Goal: Task Accomplishment & Management: Manage account settings

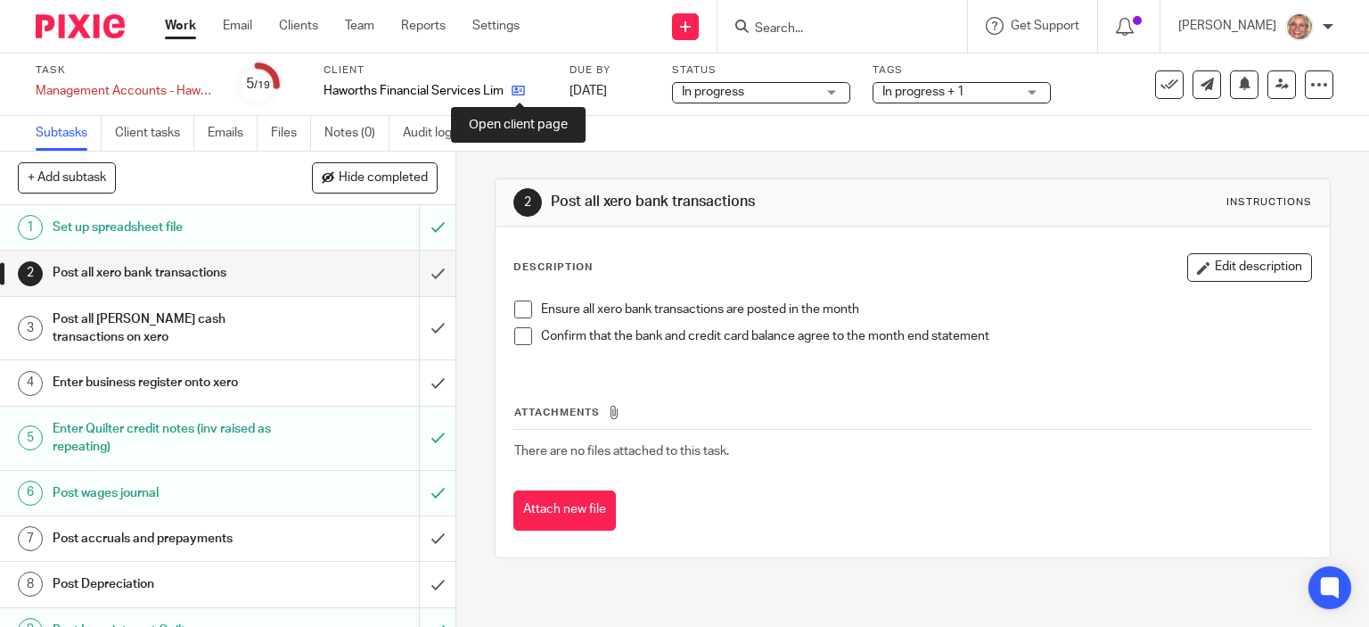
click at [516, 92] on icon at bounding box center [518, 90] width 13 height 13
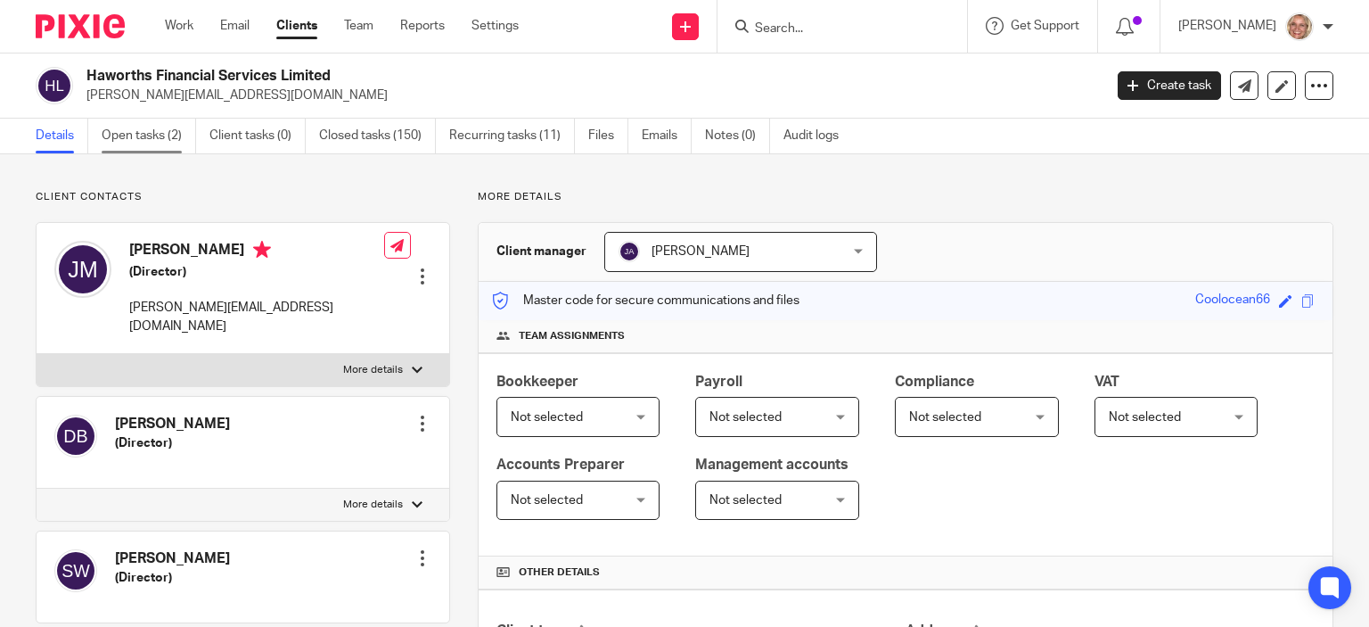
click at [157, 134] on link "Open tasks (2)" at bounding box center [149, 136] width 94 height 35
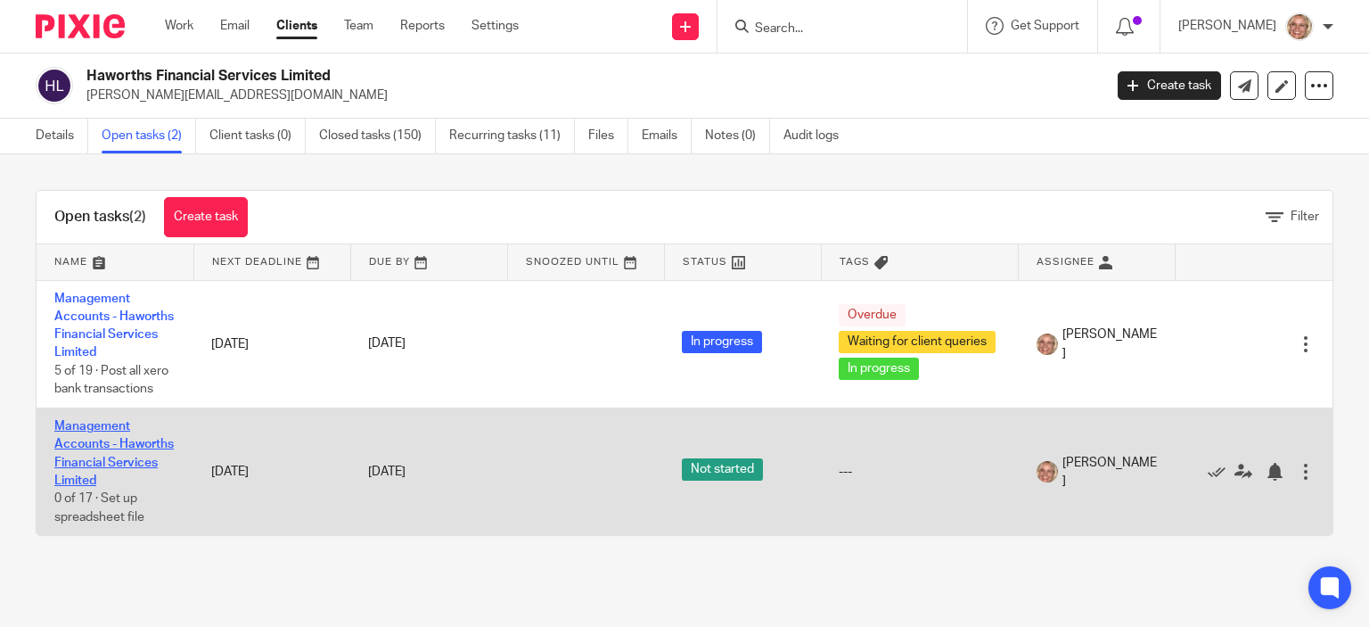
click at [107, 445] on link "Management Accounts - Haworths Financial Services Limited" at bounding box center [113, 453] width 119 height 67
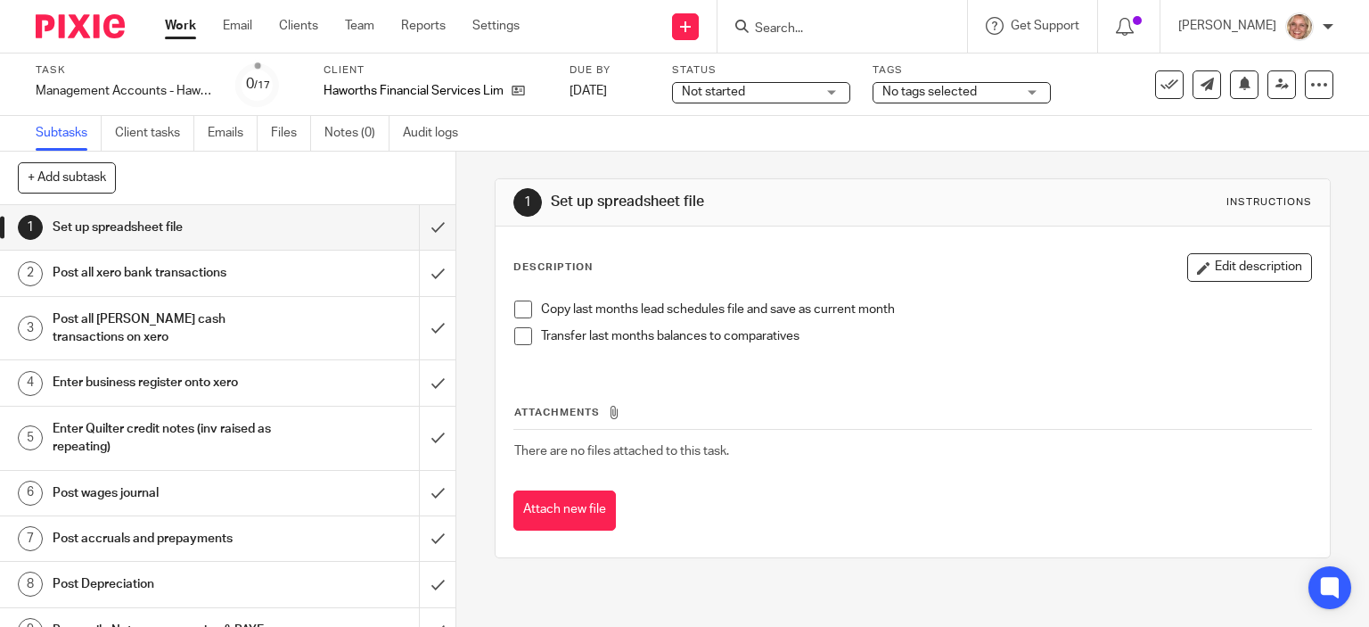
click at [200, 378] on h1 "Enter business register onto xero" at bounding box center [169, 382] width 233 height 27
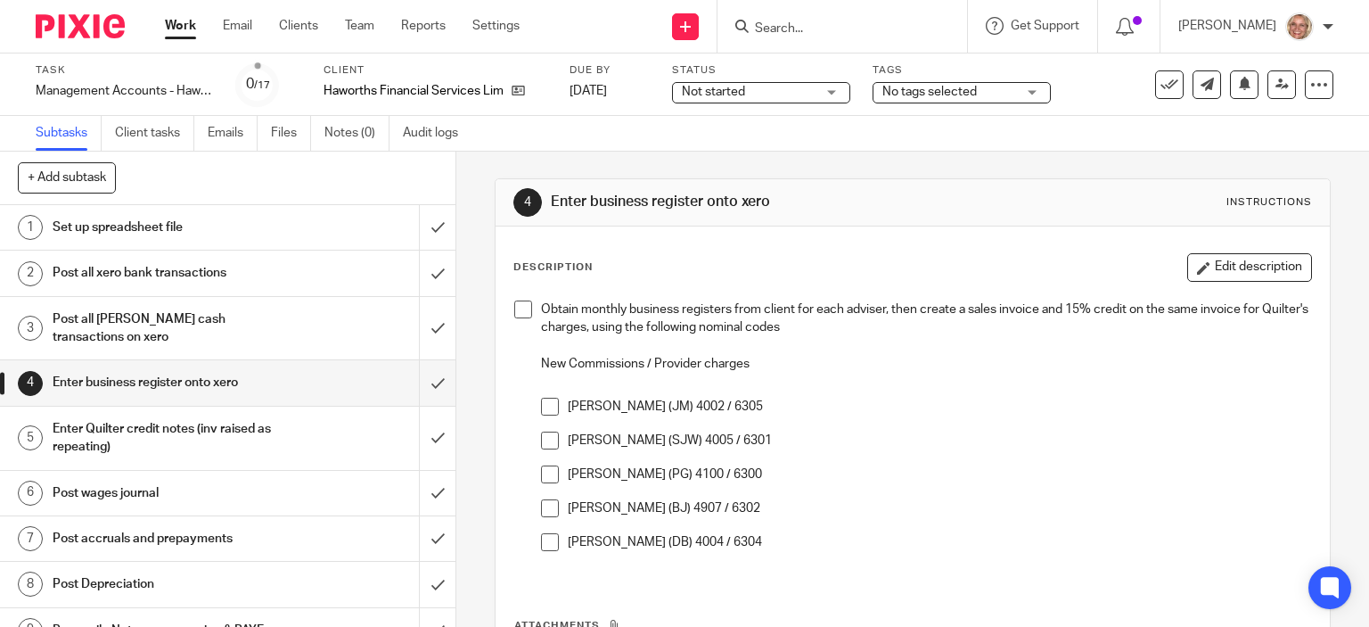
click at [542, 407] on span at bounding box center [550, 407] width 18 height 18
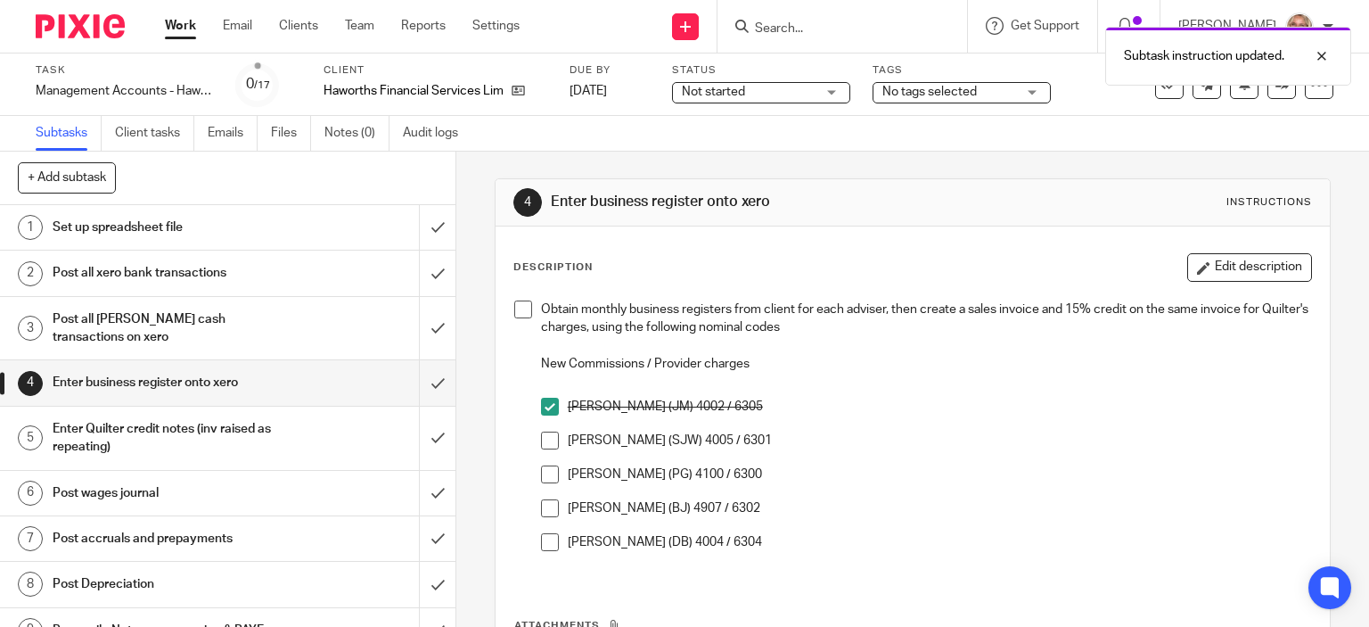
click at [550, 439] on span at bounding box center [550, 440] width 18 height 18
click at [546, 469] on span at bounding box center [550, 474] width 18 height 18
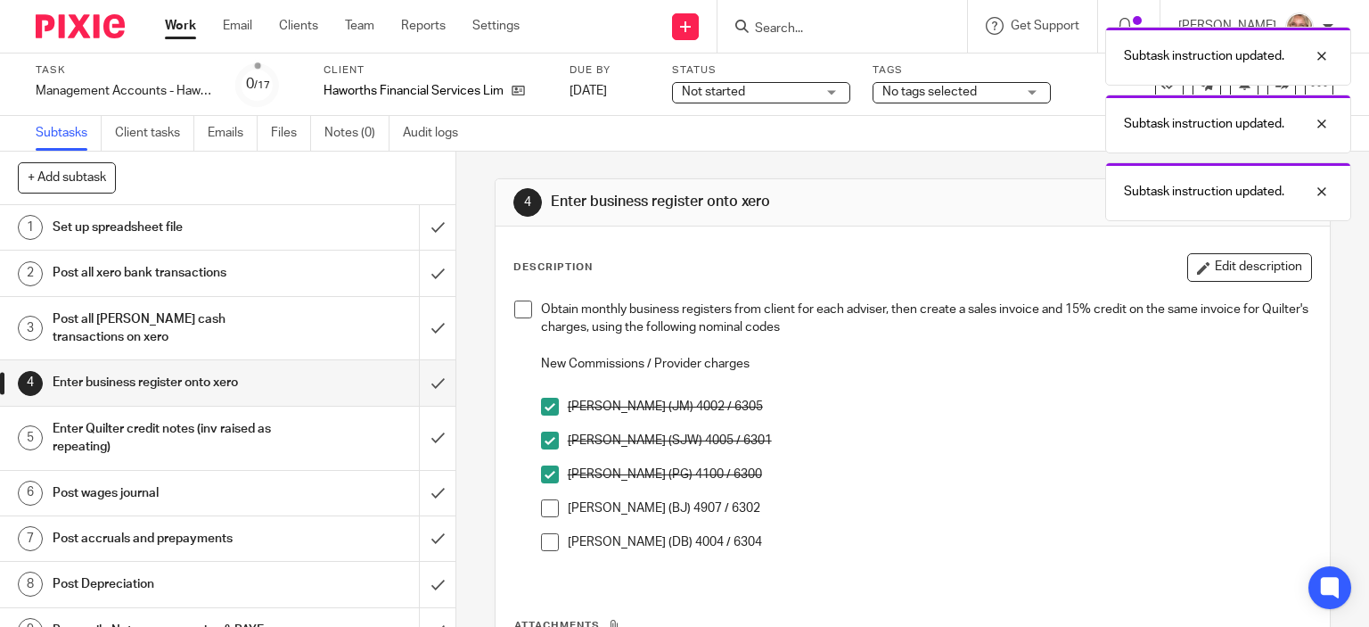
drag, startPoint x: 538, startPoint y: 502, endPoint x: 542, endPoint y: 529, distance: 27.0
click at [541, 503] on span at bounding box center [550, 508] width 18 height 18
click at [543, 540] on span at bounding box center [550, 542] width 18 height 18
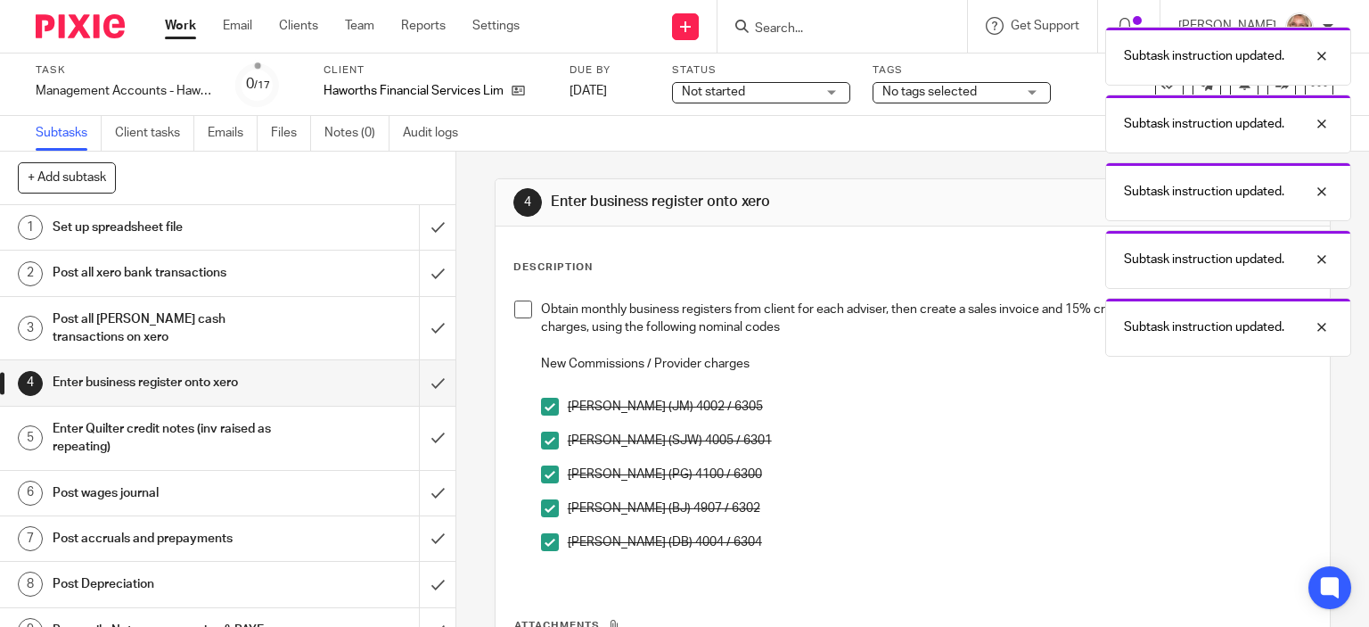
click at [514, 307] on span at bounding box center [523, 309] width 18 height 18
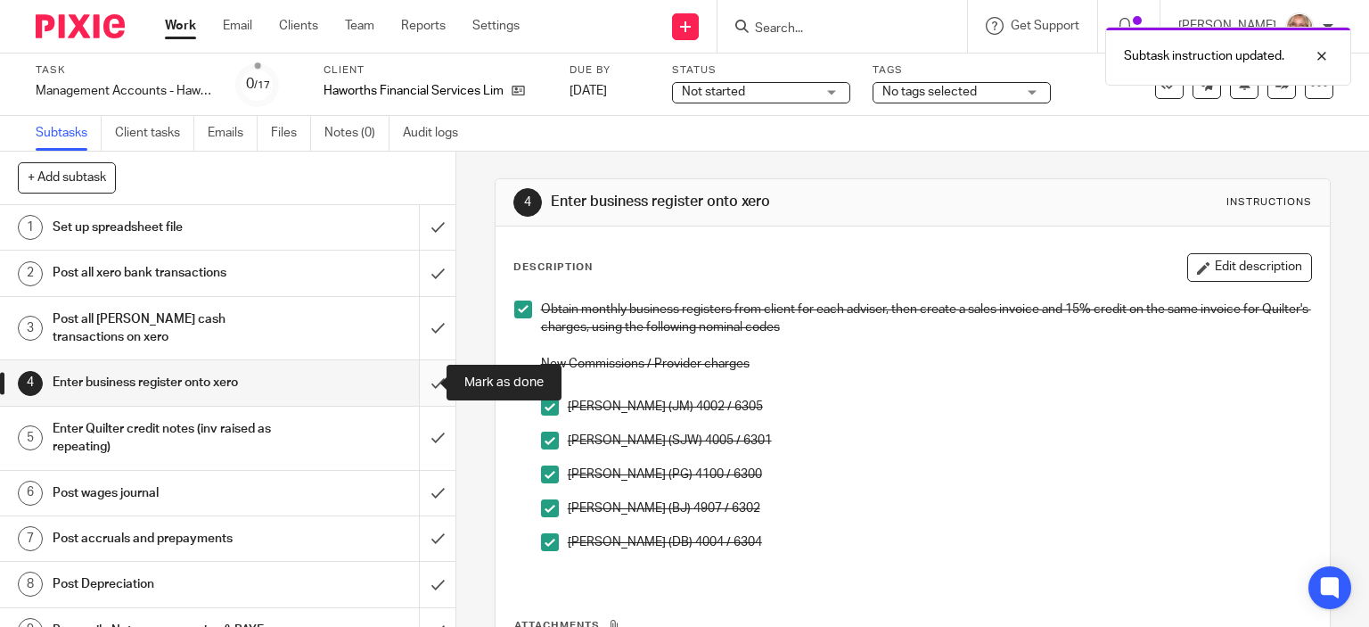
click at [421, 381] on input "submit" at bounding box center [228, 382] width 456 height 45
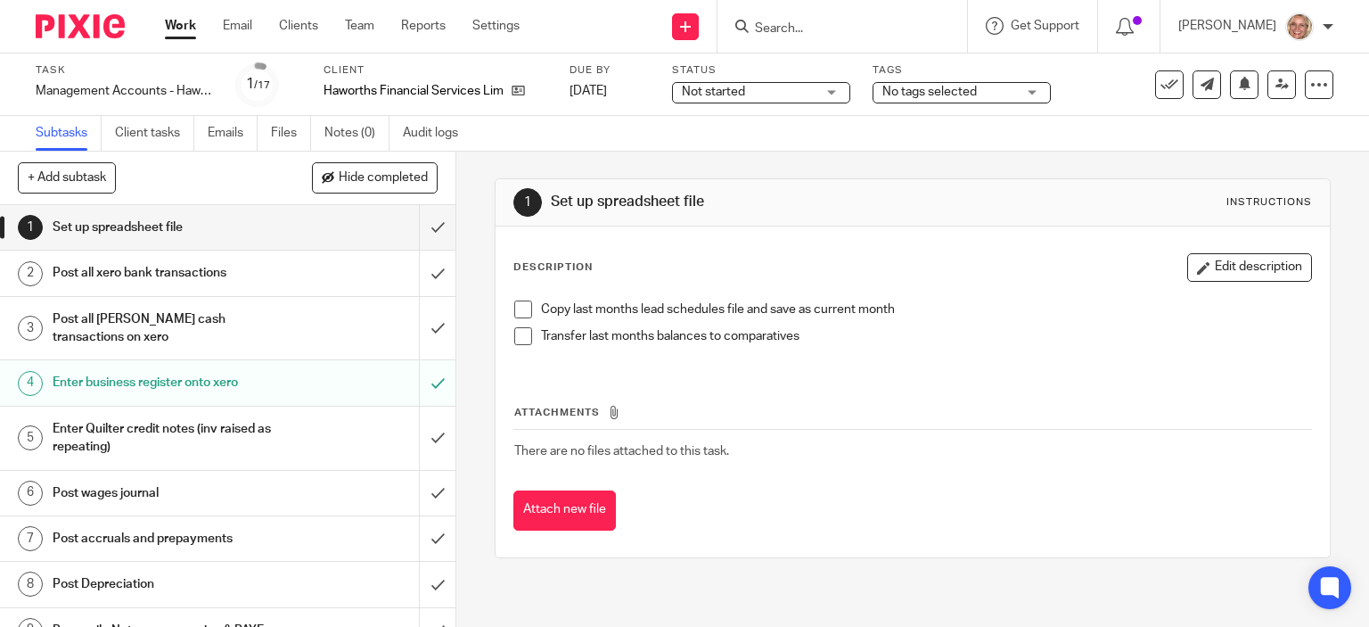
click at [138, 490] on h1 "Post wages journal" at bounding box center [169, 493] width 233 height 27
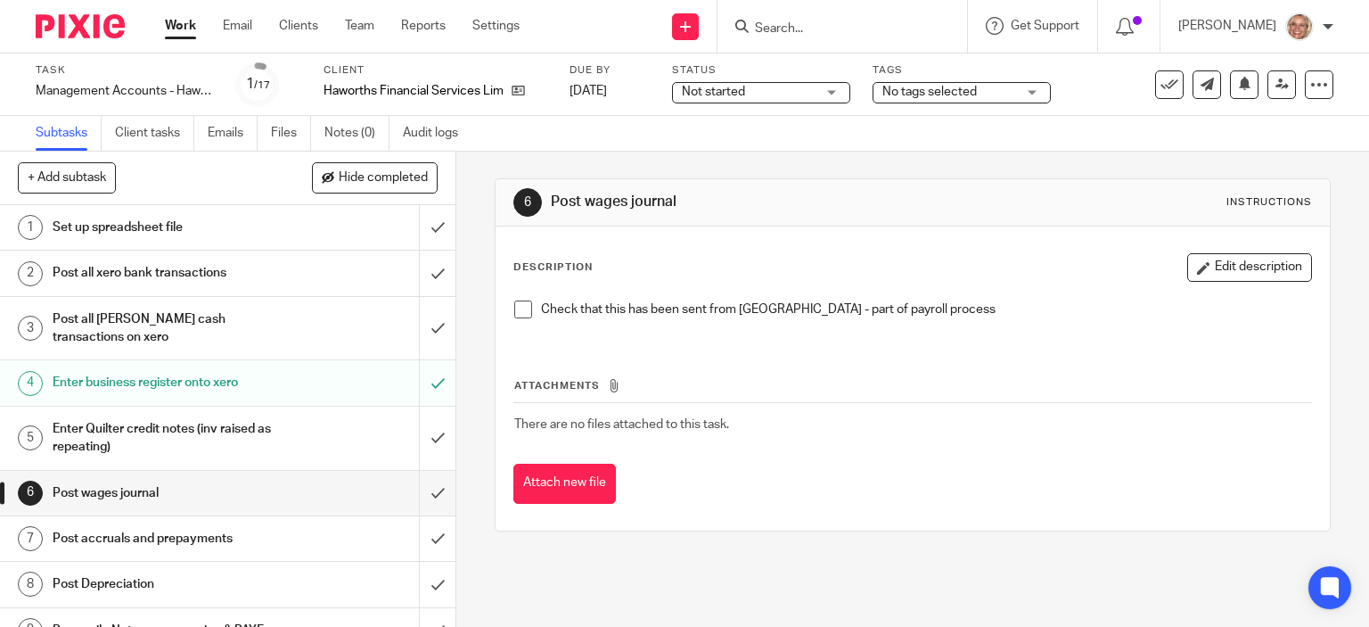
click at [514, 306] on span at bounding box center [523, 309] width 18 height 18
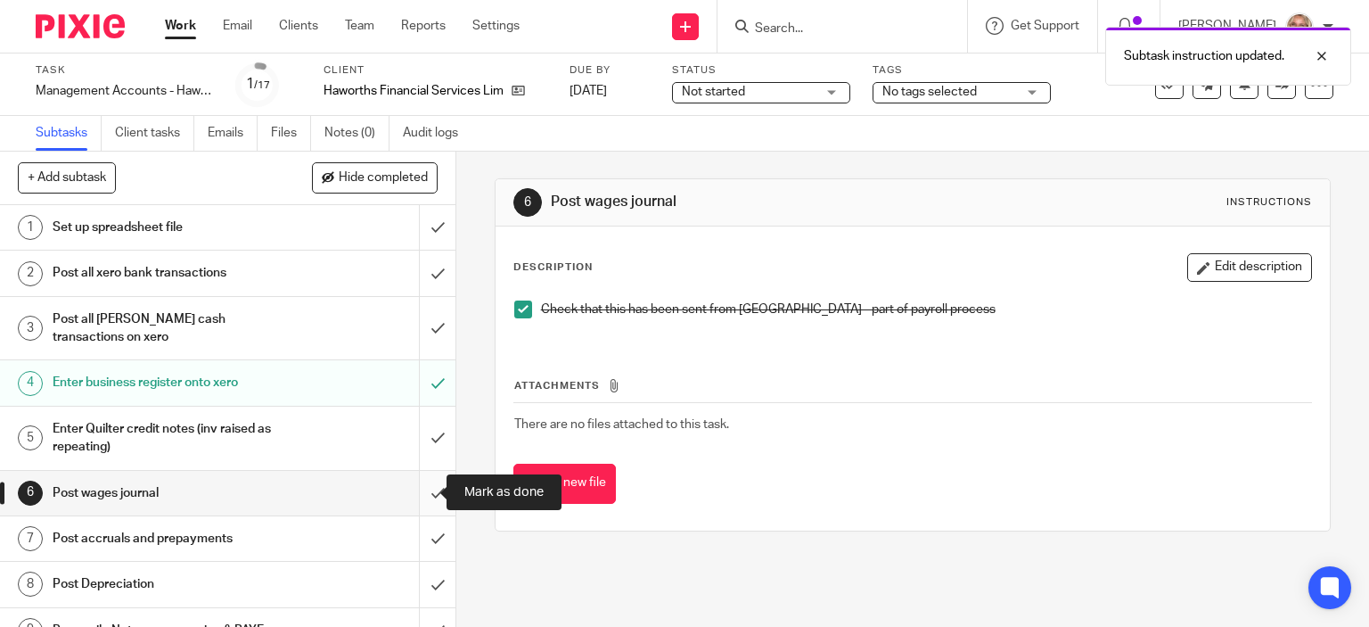
click at [420, 488] on input "submit" at bounding box center [228, 493] width 456 height 45
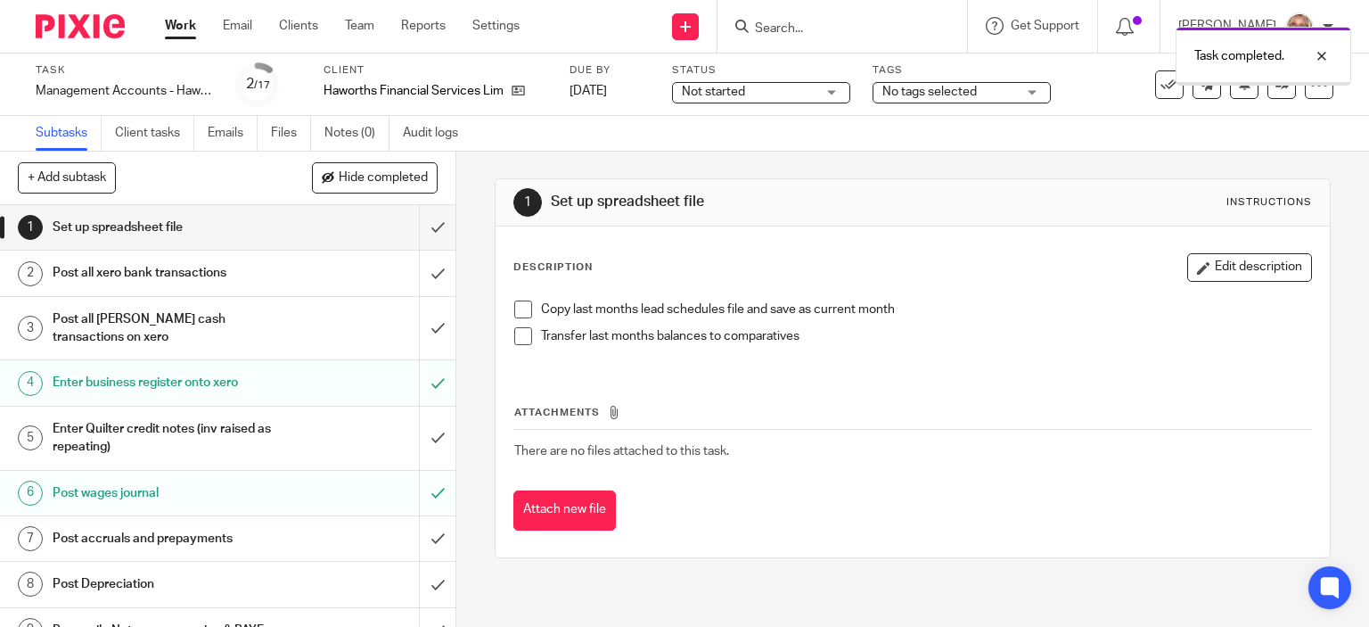
click at [838, 94] on div "Not started Not started" at bounding box center [761, 92] width 178 height 21
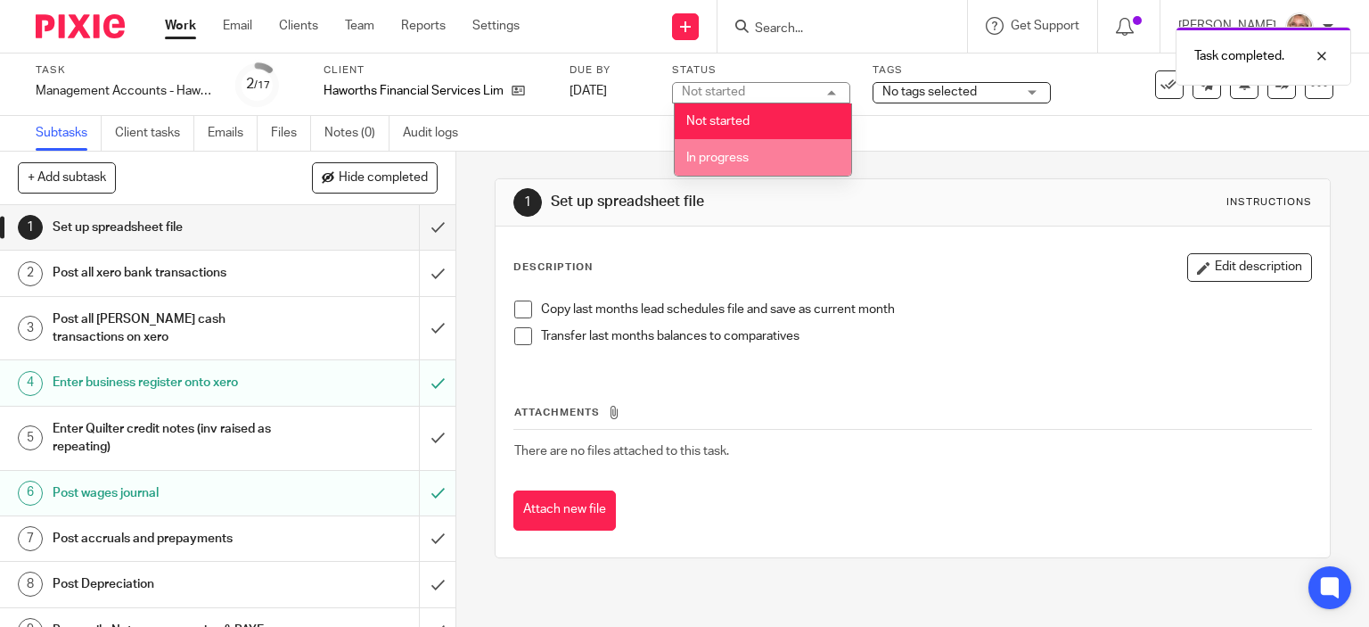
click at [785, 156] on li "In progress" at bounding box center [763, 157] width 177 height 37
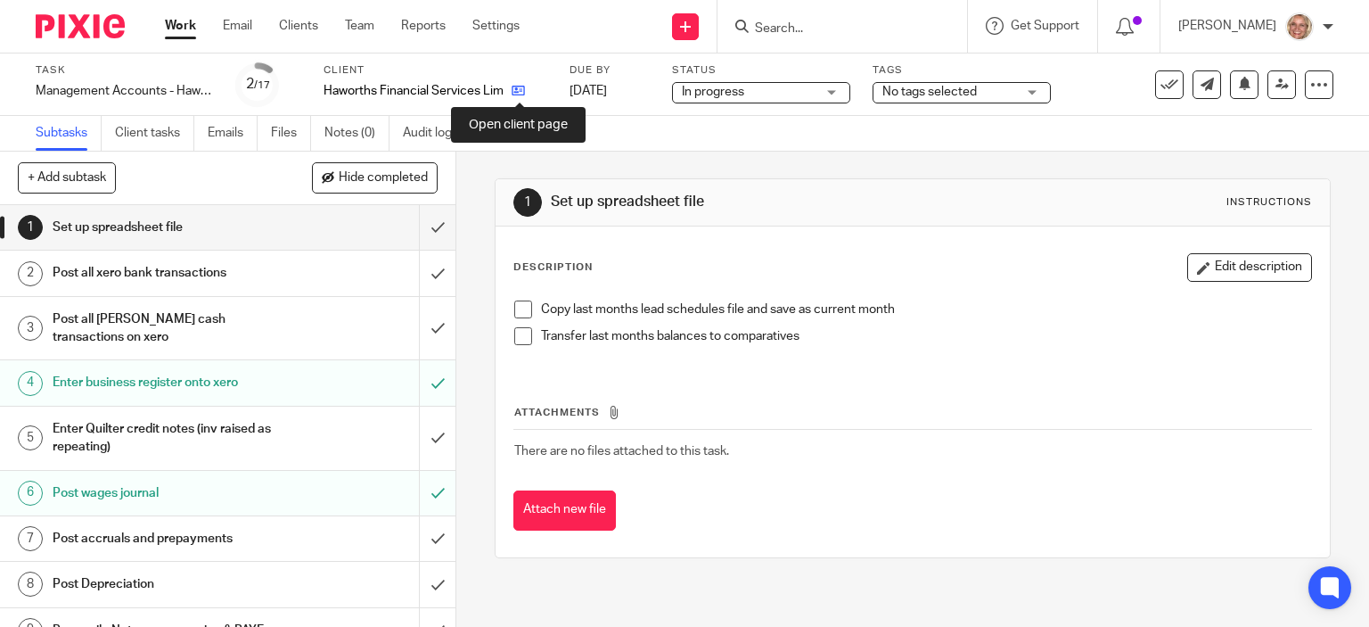
click at [516, 85] on icon at bounding box center [518, 90] width 13 height 13
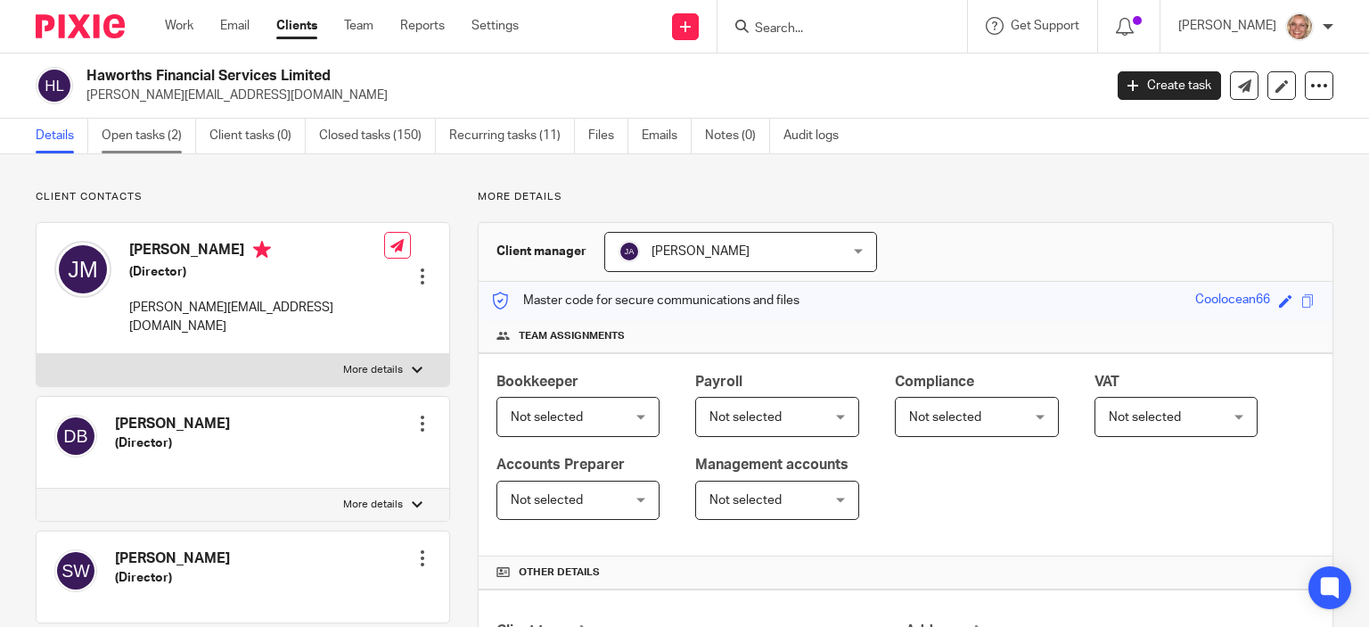
click at [160, 127] on link "Open tasks (2)" at bounding box center [149, 136] width 94 height 35
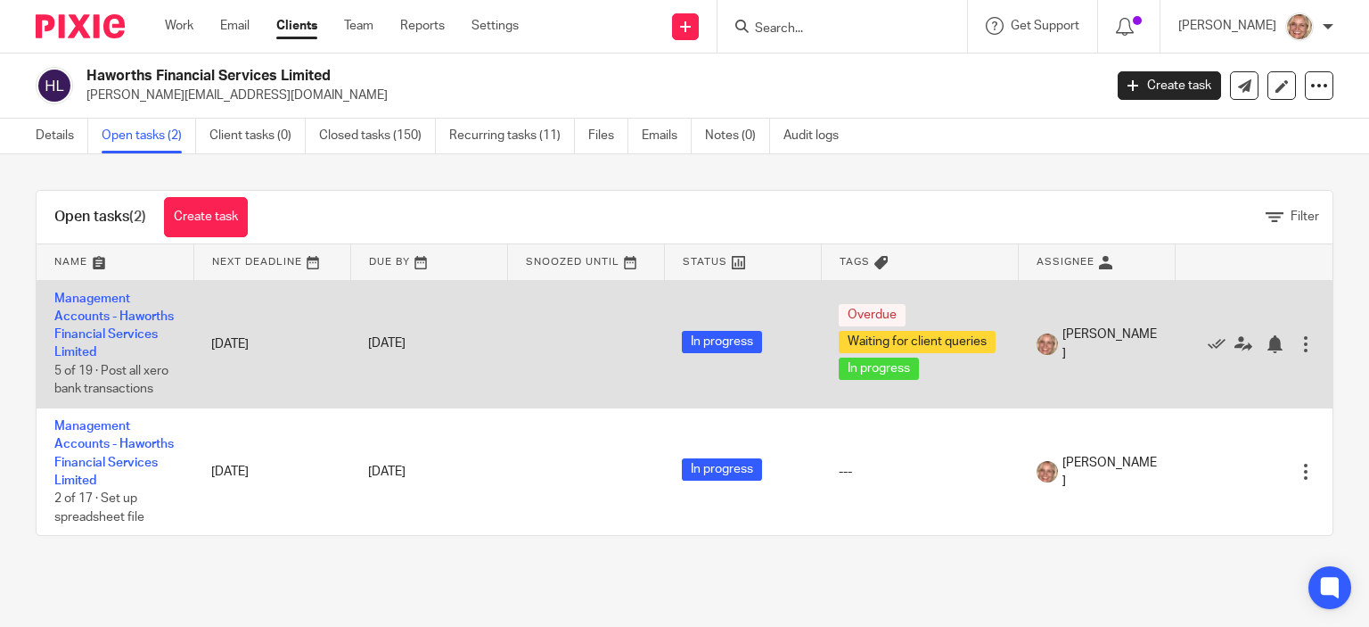
click at [90, 324] on td "Management Accounts - Haworths Financial Services Limited 5 of 19 · Post all xe…" at bounding box center [115, 343] width 157 height 127
click at [87, 339] on link "Management Accounts - Haworths Financial Services Limited" at bounding box center [113, 325] width 119 height 67
